Goal: Check status: Check status

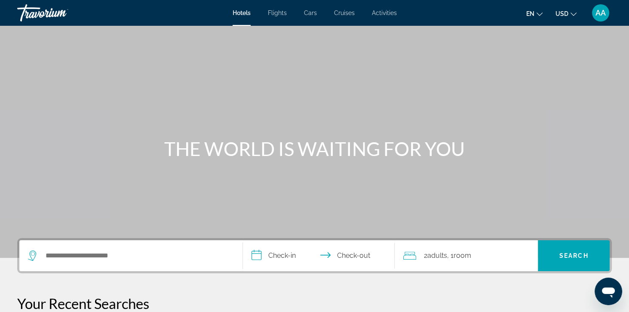
click at [597, 16] on span "AA" at bounding box center [600, 13] width 10 height 9
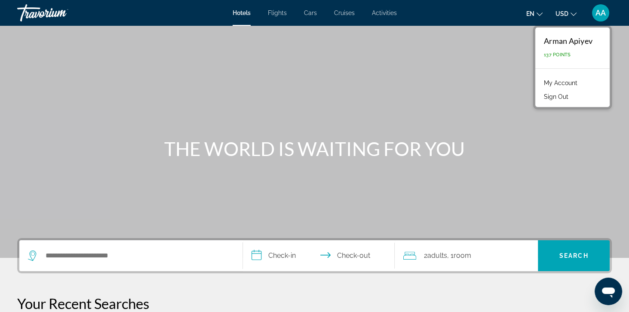
click at [578, 87] on link "My Account" at bounding box center [561, 82] width 42 height 11
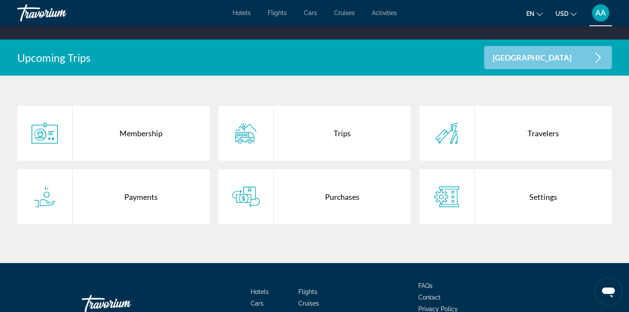
scroll to position [157, 0]
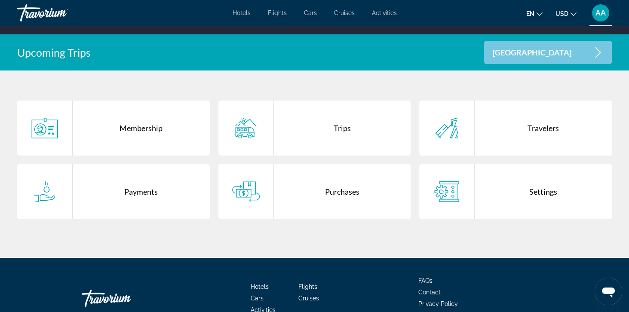
click at [347, 194] on div "Purchases" at bounding box center [342, 191] width 137 height 55
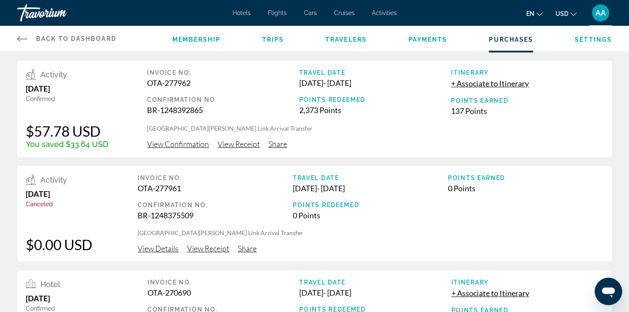
click at [187, 147] on span "View Confirmation" at bounding box center [178, 143] width 62 height 9
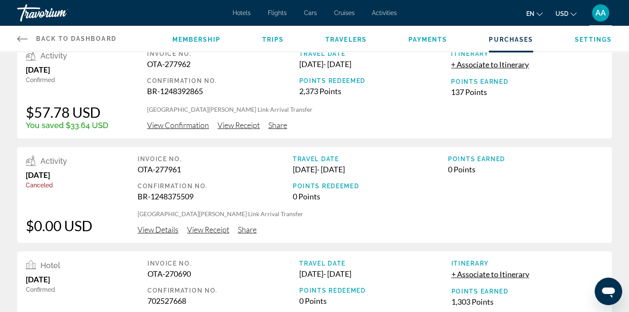
scroll to position [355, 0]
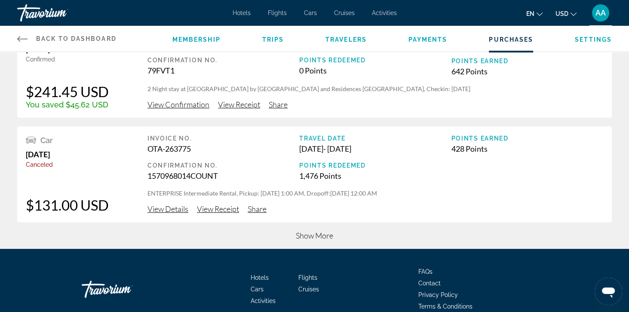
click at [321, 239] on span "Show More" at bounding box center [314, 235] width 37 height 9
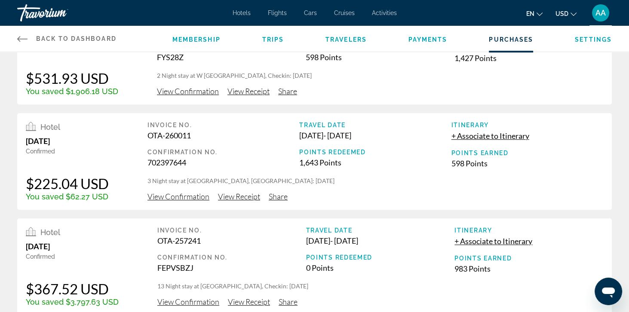
scroll to position [684, 0]
click at [189, 94] on span "View Confirmation" at bounding box center [188, 90] width 62 height 9
